Goal: Task Accomplishment & Management: Manage account settings

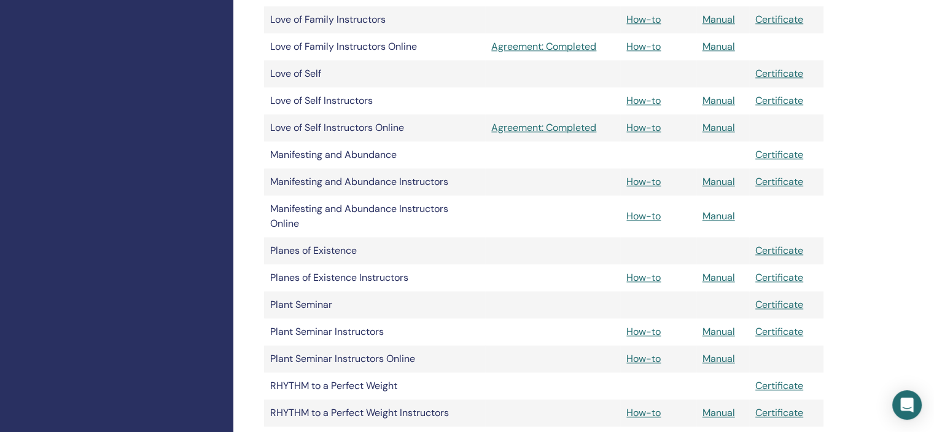
scroll to position [1413, 0]
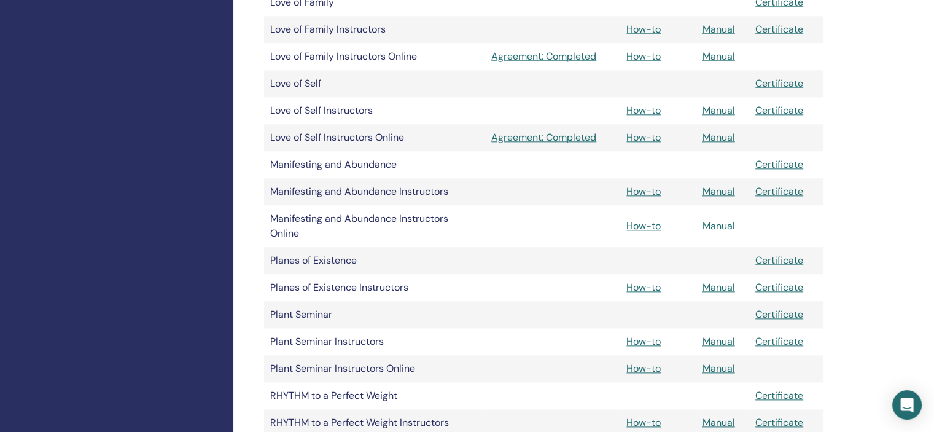
click at [722, 224] on link "Manual" at bounding box center [719, 225] width 33 height 13
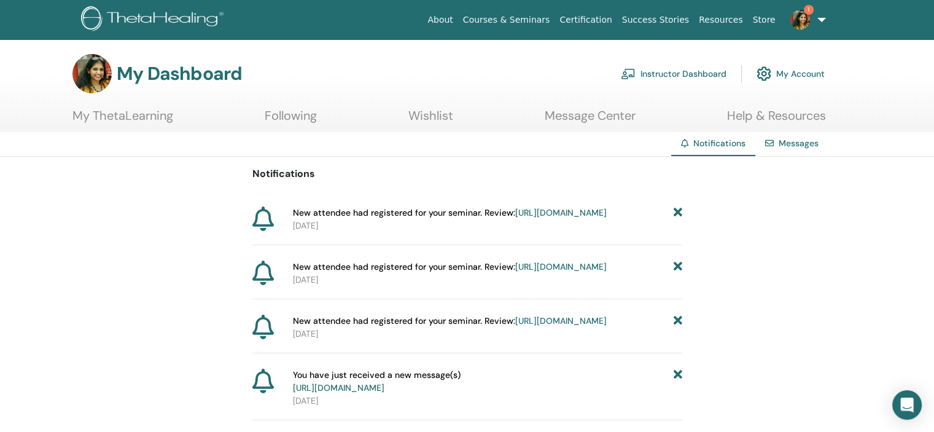
click at [554, 218] on link "https://member.thetahealing.com/instructor/seminar/376588/attendees" at bounding box center [561, 212] width 92 height 11
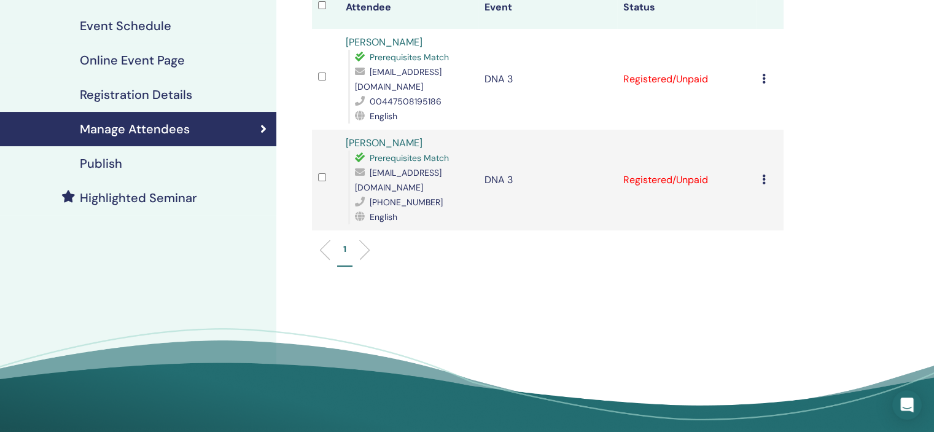
scroll to position [184, 0]
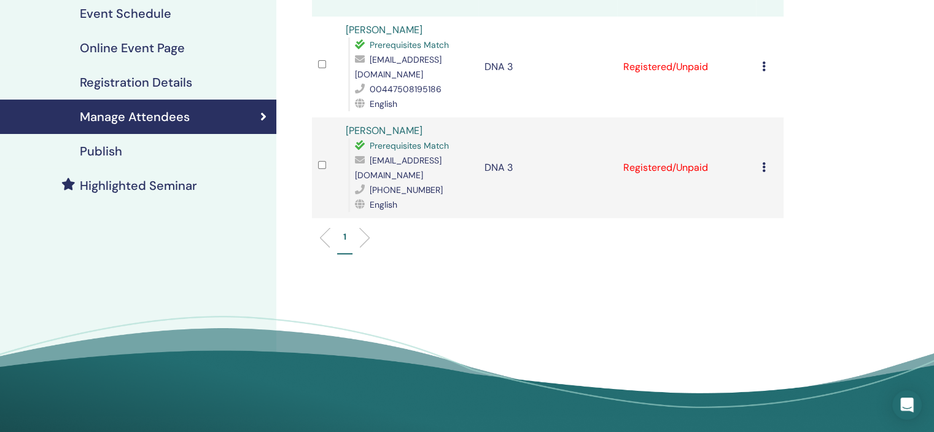
click at [763, 63] on icon at bounding box center [764, 66] width 4 height 10
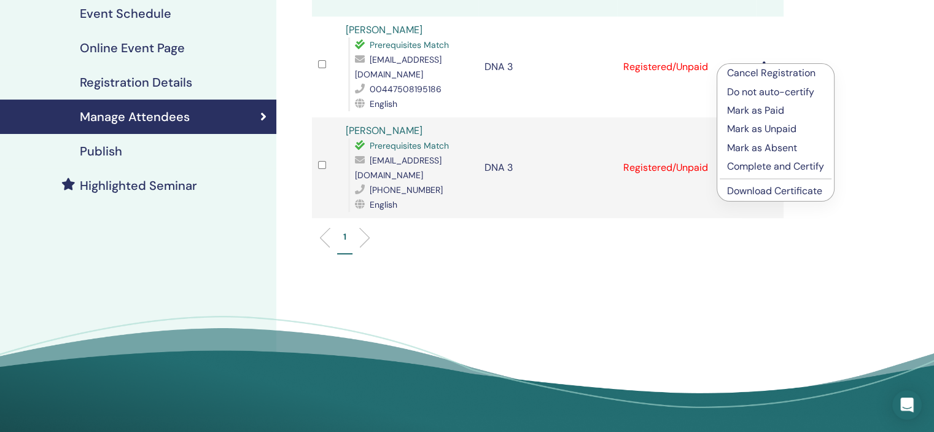
click at [761, 105] on p "Mark as Paid" at bounding box center [775, 110] width 97 height 15
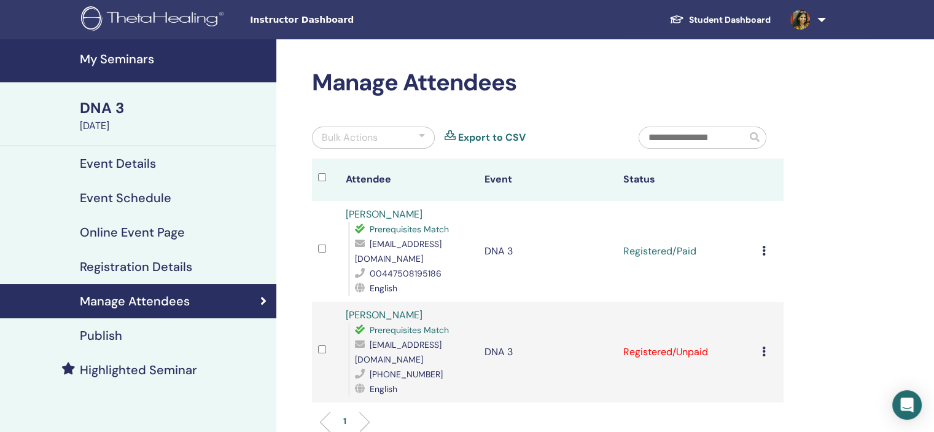
click at [130, 63] on h4 "My Seminars" at bounding box center [174, 59] width 189 height 15
